Goal: Transaction & Acquisition: Purchase product/service

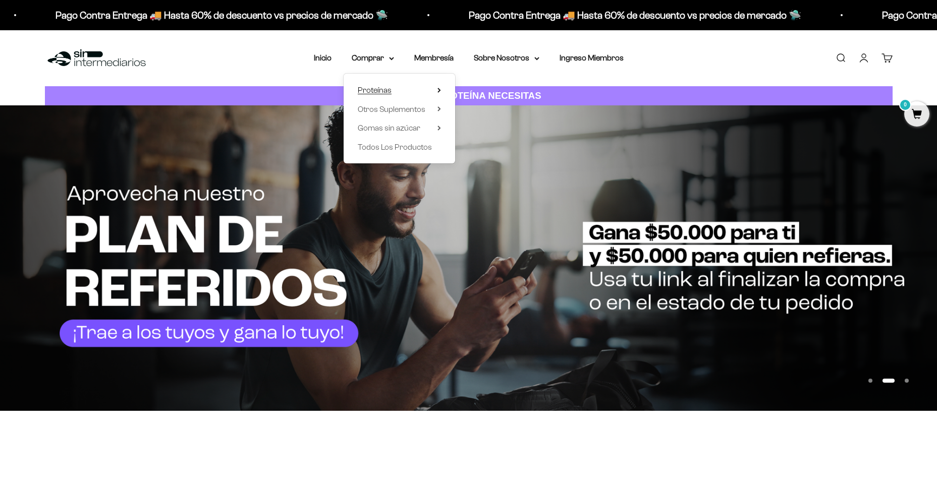
click at [424, 93] on summary "Proteínas" at bounding box center [399, 90] width 83 height 13
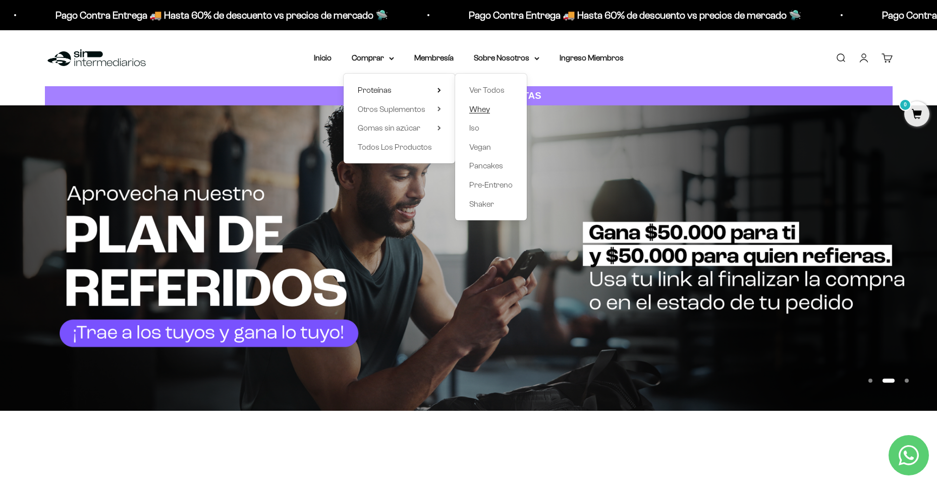
click at [479, 107] on span "Whey" at bounding box center [479, 109] width 21 height 9
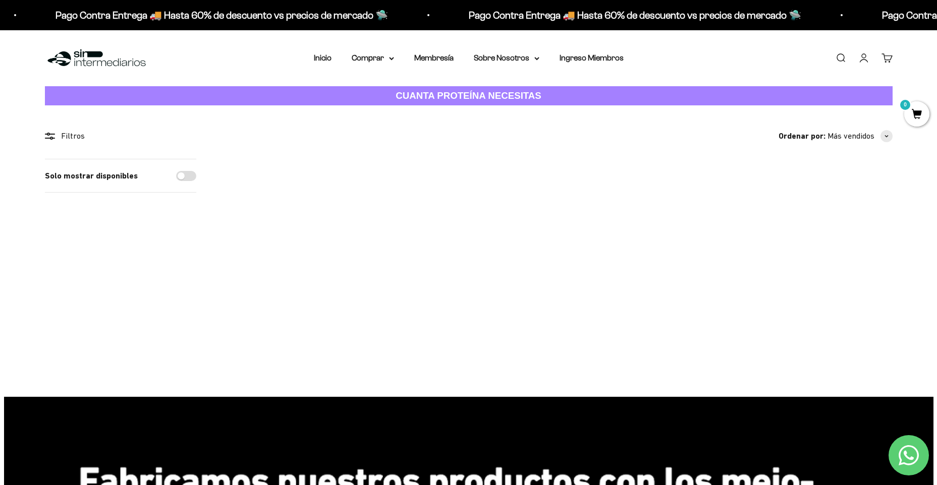
click at [304, 225] on img at bounding box center [282, 221] width 125 height 125
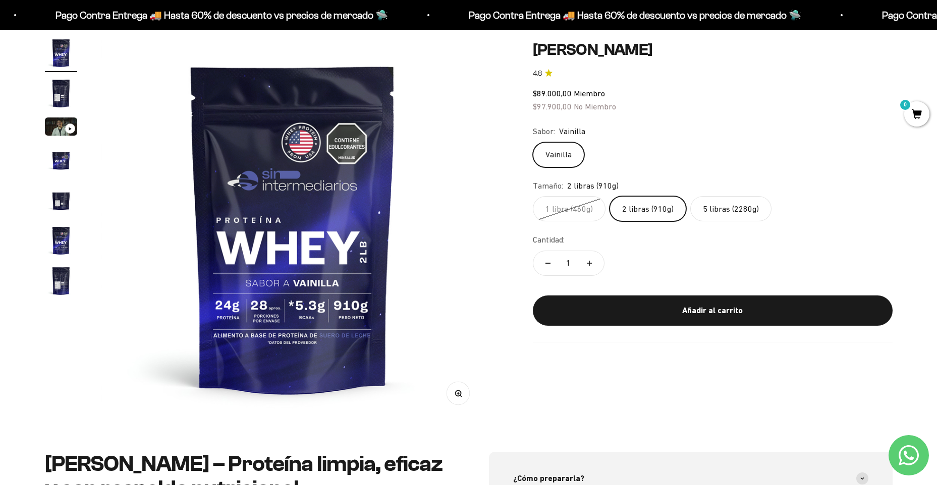
click at [585, 208] on label "1 libra (460g)" at bounding box center [569, 208] width 73 height 25
click at [533, 196] on input "1 libra (460g)" at bounding box center [532, 196] width 1 height 1
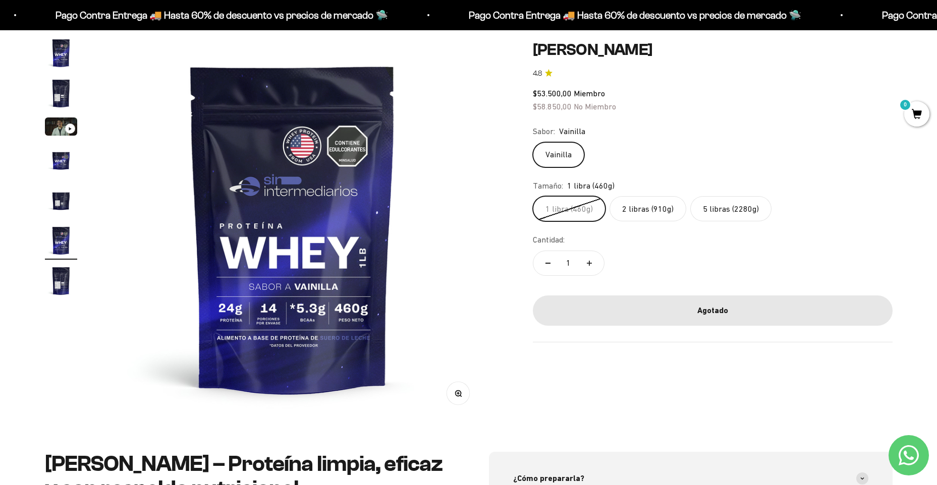
click at [624, 204] on label "2 libras (910g)" at bounding box center [648, 208] width 77 height 25
click at [533, 196] on input "2 libras (910g)" at bounding box center [532, 196] width 1 height 1
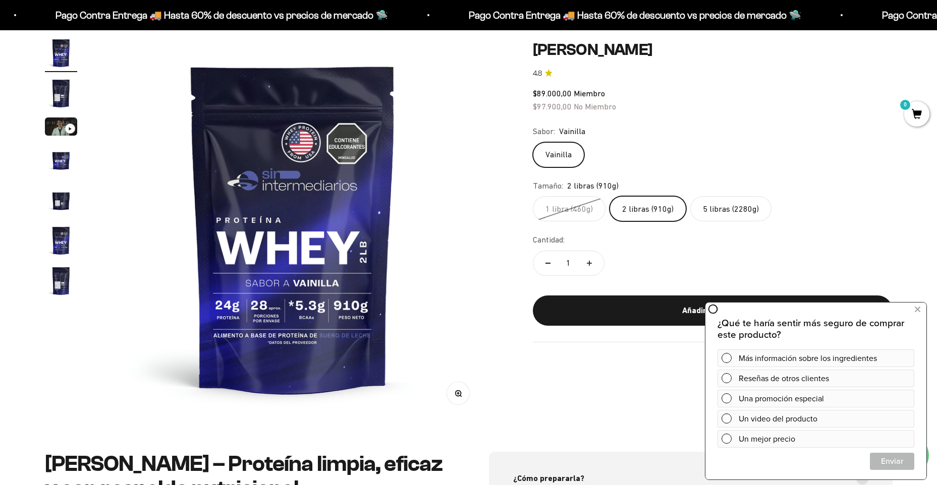
scroll to position [50, 0]
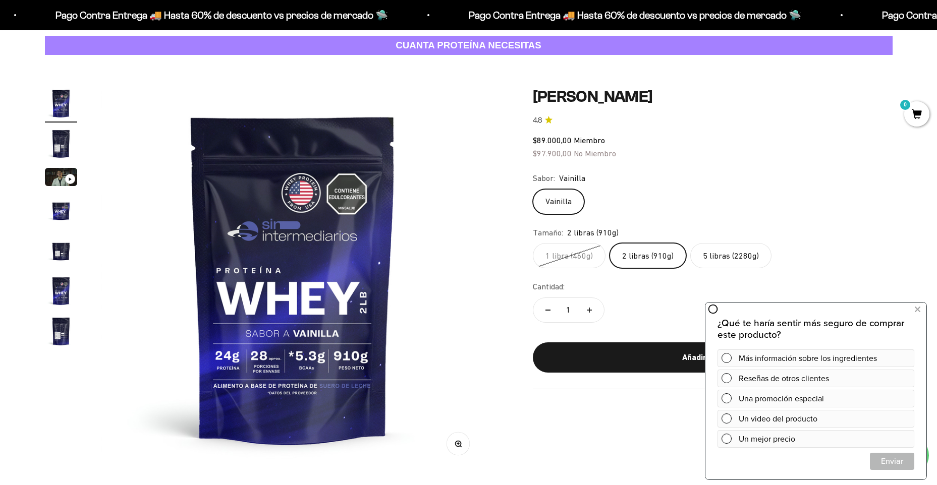
click at [723, 258] on label "5 libras (2280g)" at bounding box center [730, 255] width 81 height 25
click at [533, 243] on input "5 libras (2280g)" at bounding box center [532, 243] width 1 height 1
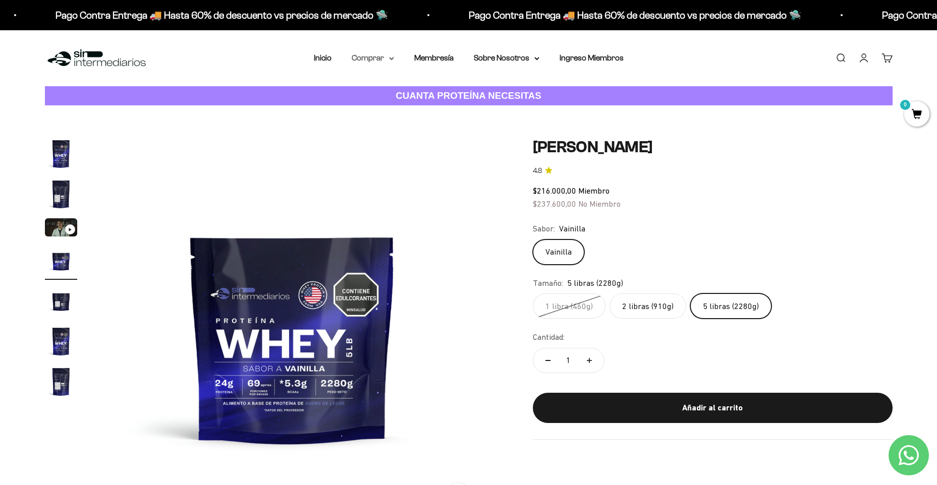
click at [391, 59] on icon at bounding box center [392, 59] width 4 height 2
click at [388, 94] on span "Proteínas" at bounding box center [375, 90] width 34 height 13
click at [417, 107] on span "Otros Suplementos" at bounding box center [392, 109] width 68 height 9
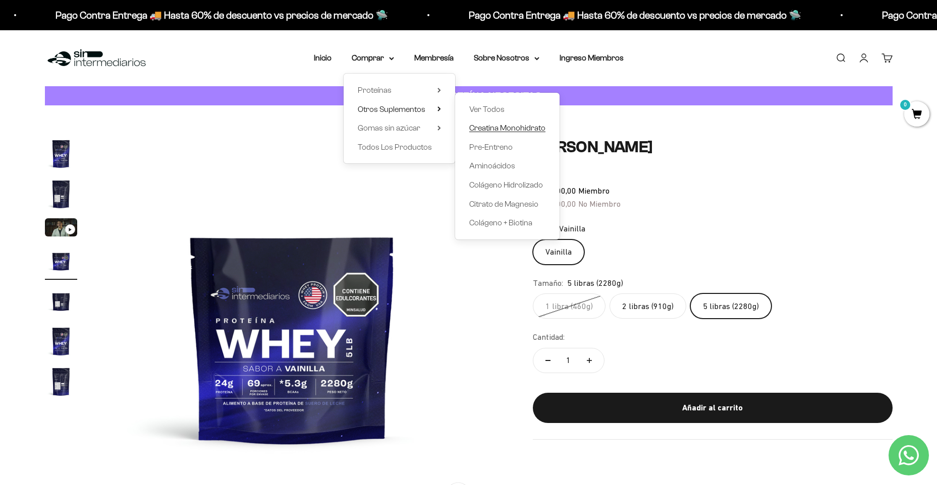
click at [490, 127] on span "Creatina Monohidrato" at bounding box center [507, 128] width 76 height 9
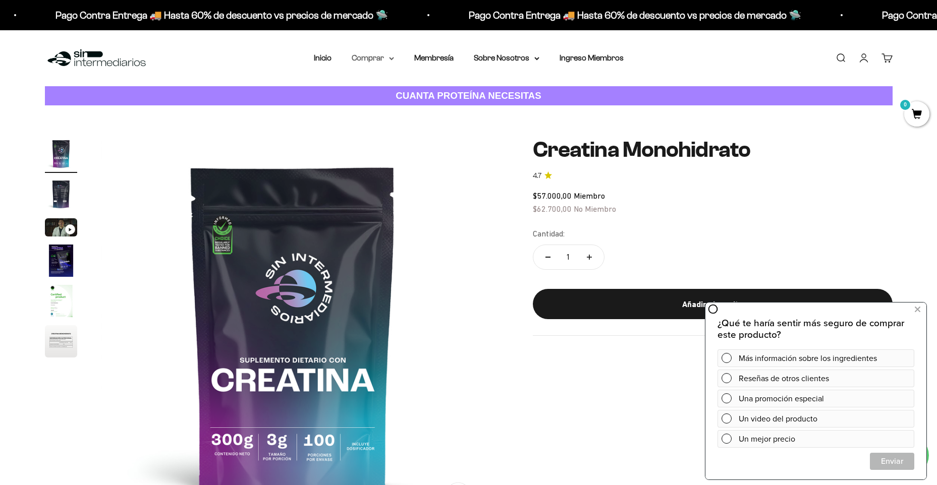
click at [388, 60] on summary "Comprar" at bounding box center [373, 57] width 42 height 13
click at [391, 94] on span "Proteínas" at bounding box center [375, 90] width 34 height 13
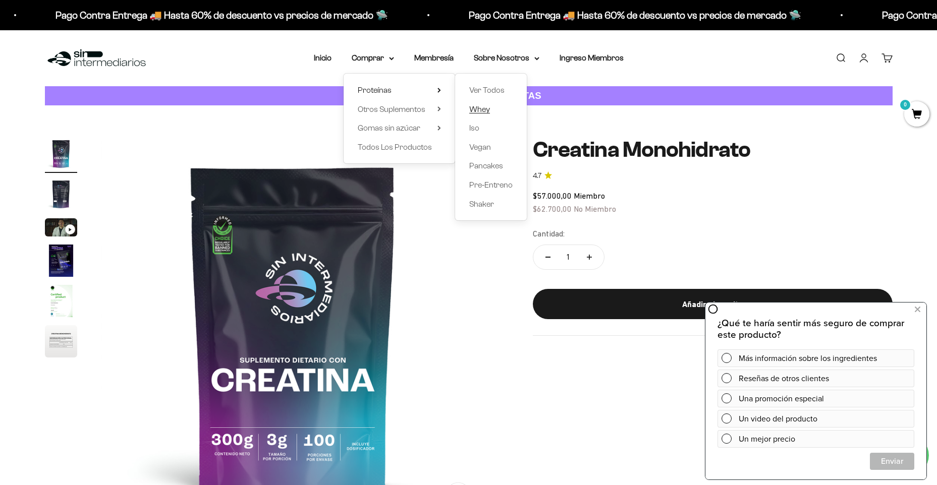
click at [492, 106] on link "Whey" at bounding box center [490, 109] width 43 height 13
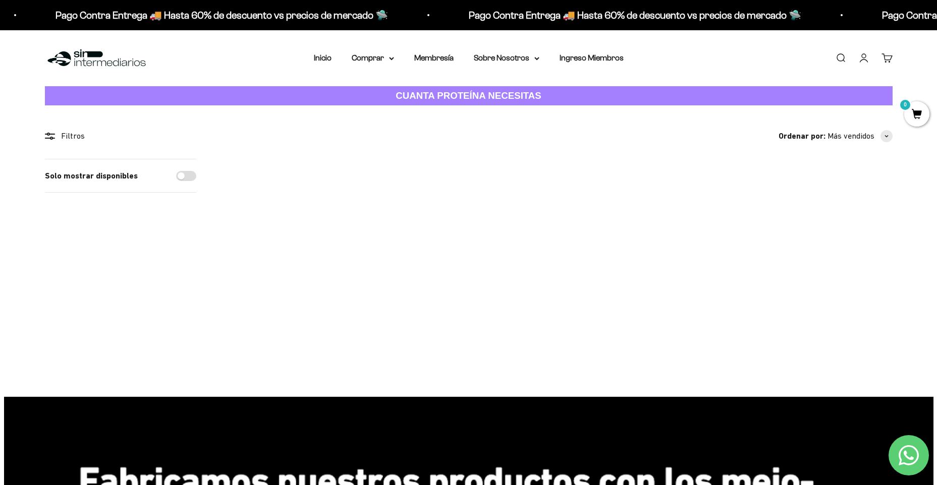
click at [293, 265] on img at bounding box center [282, 221] width 125 height 125
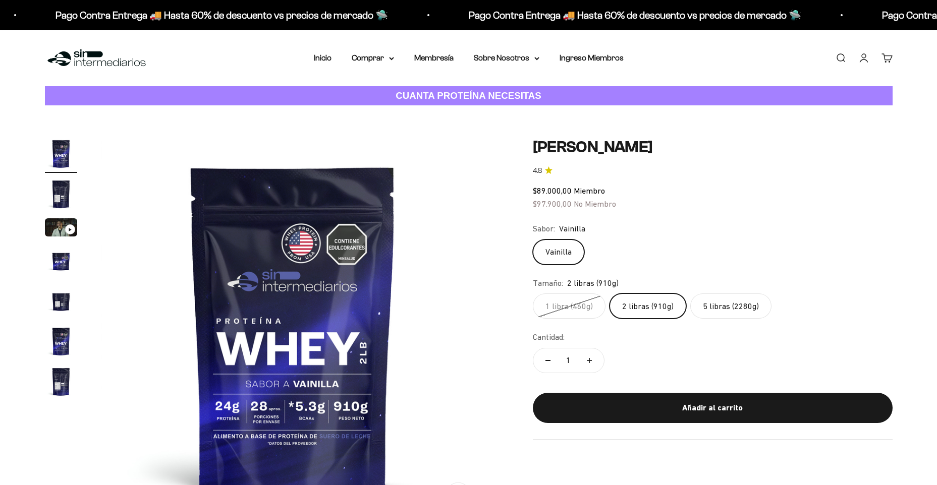
click at [635, 296] on label "2 libras (910g)" at bounding box center [648, 306] width 77 height 25
click at [533, 294] on input "2 libras (910g)" at bounding box center [532, 293] width 1 height 1
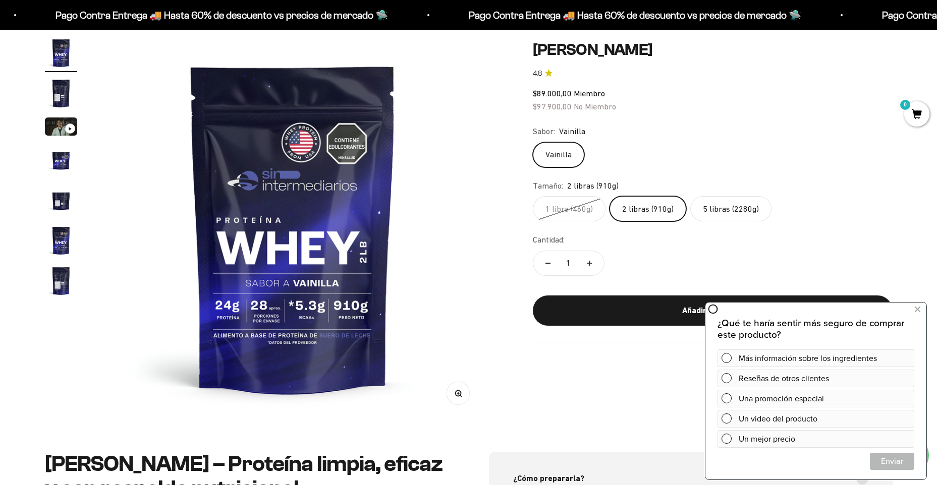
scroll to position [50, 0]
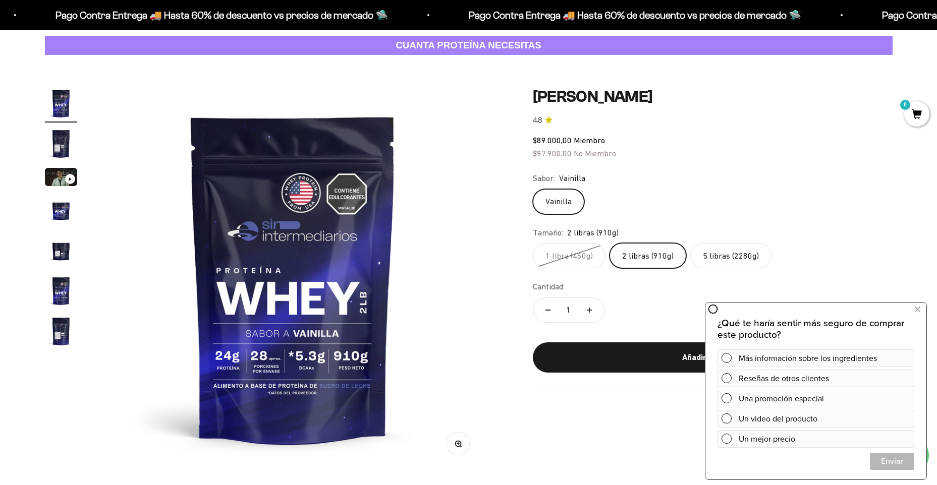
click at [494, 158] on div "Zoom Ir al artículo 1 Ir al artículo 2 Ir al artículo 3 Ir al artículo 4 Ir al …" at bounding box center [469, 278] width 848 height 383
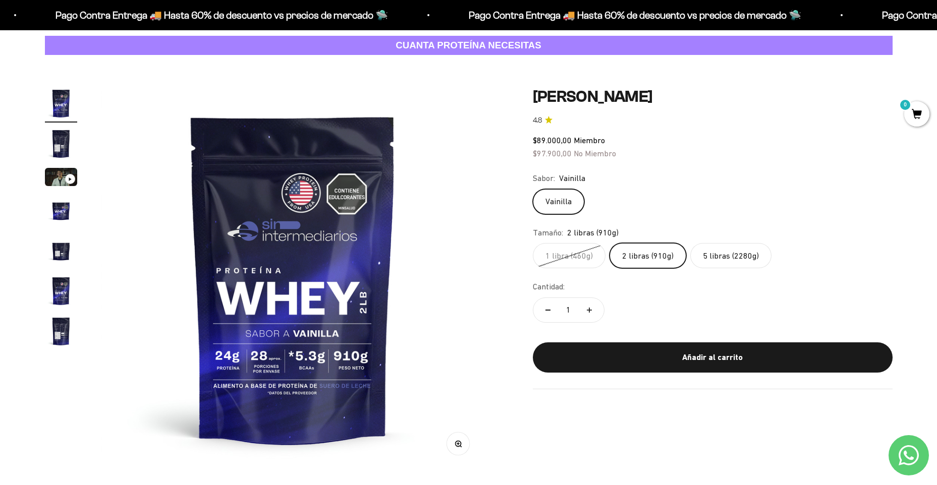
scroll to position [0, 0]
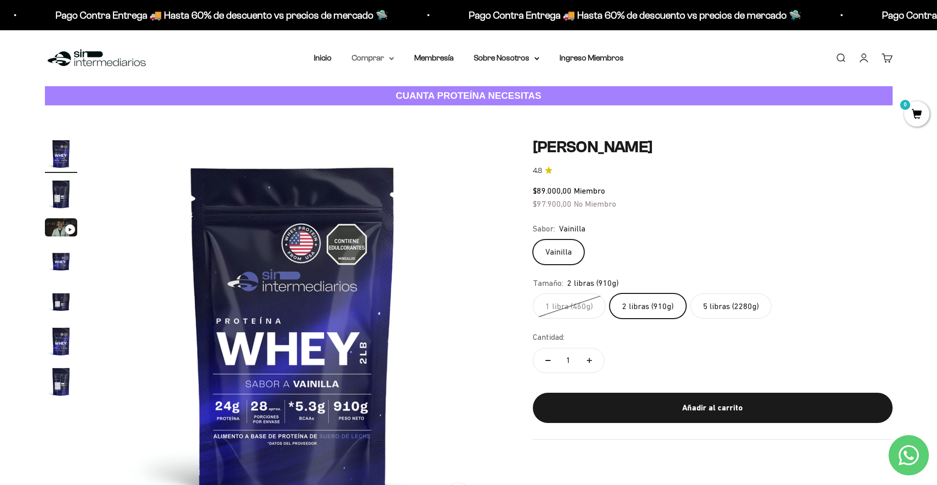
click at [391, 60] on icon at bounding box center [391, 59] width 5 height 4
click at [386, 103] on span "Otros Suplementos" at bounding box center [392, 109] width 68 height 13
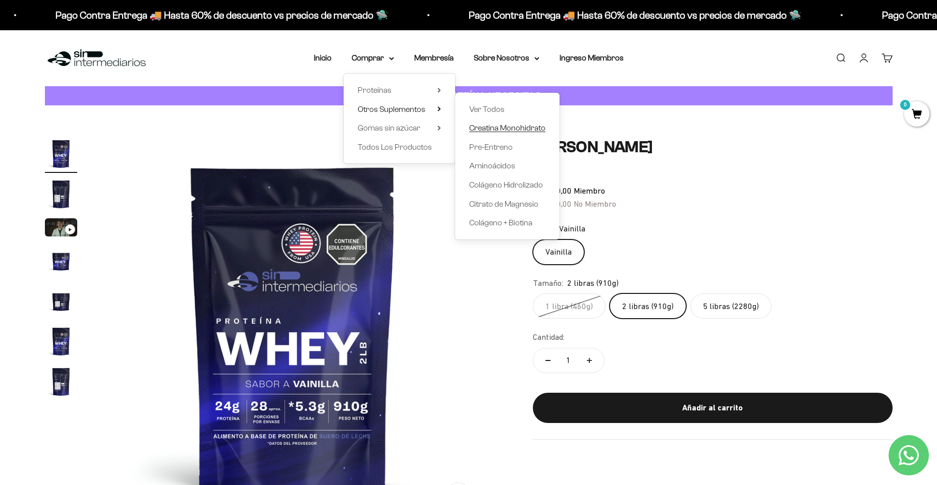
click at [490, 126] on span "Creatina Monohidrato" at bounding box center [507, 128] width 76 height 9
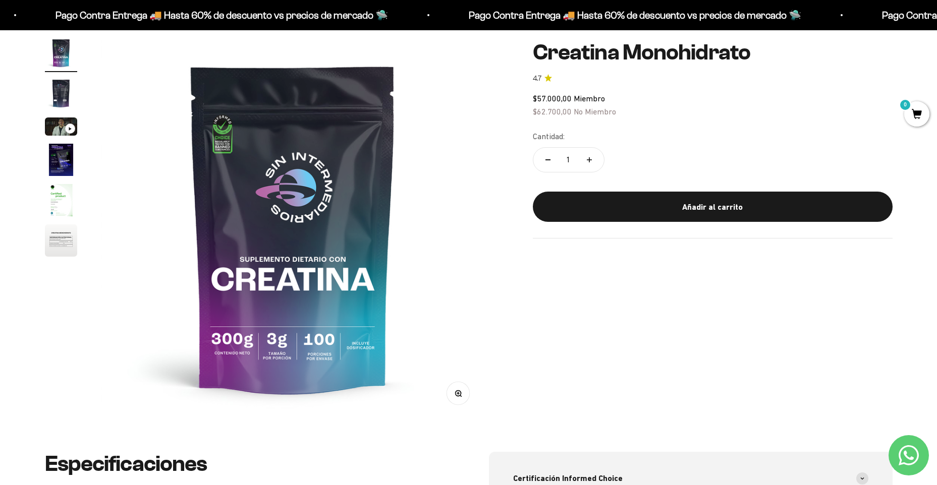
click at [724, 98] on div "$57.000,00 Miembro $62.700,00 No Miembro" at bounding box center [713, 105] width 360 height 26
